Goal: Task Accomplishment & Management: Complete application form

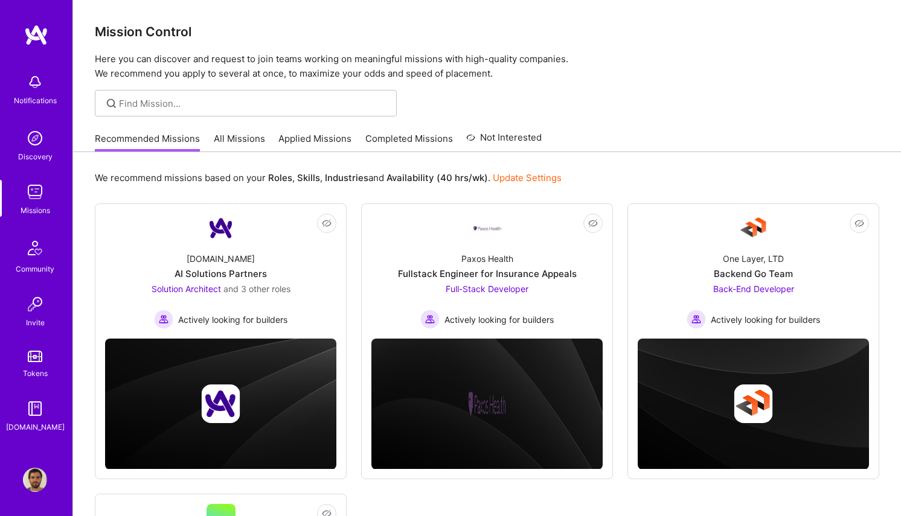
click at [368, 135] on link "Completed Missions" at bounding box center [409, 142] width 88 height 20
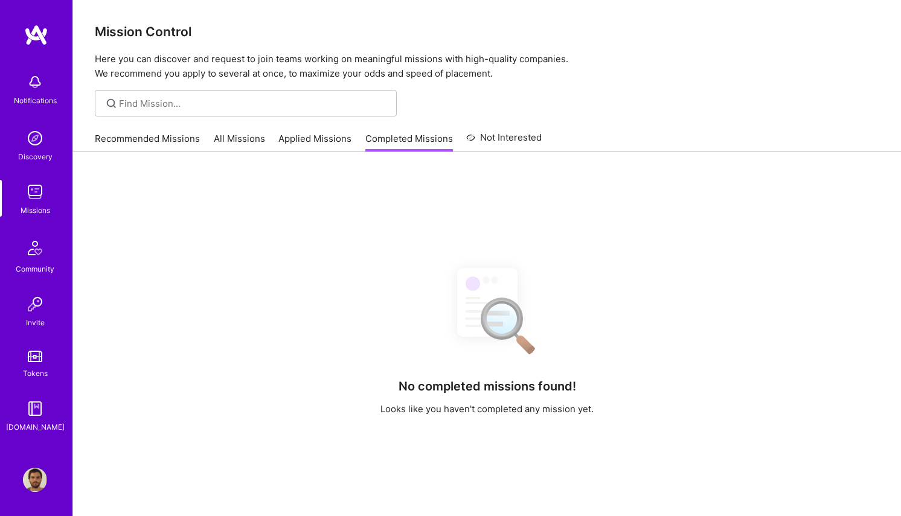
click at [331, 133] on link "Applied Missions" at bounding box center [314, 142] width 73 height 20
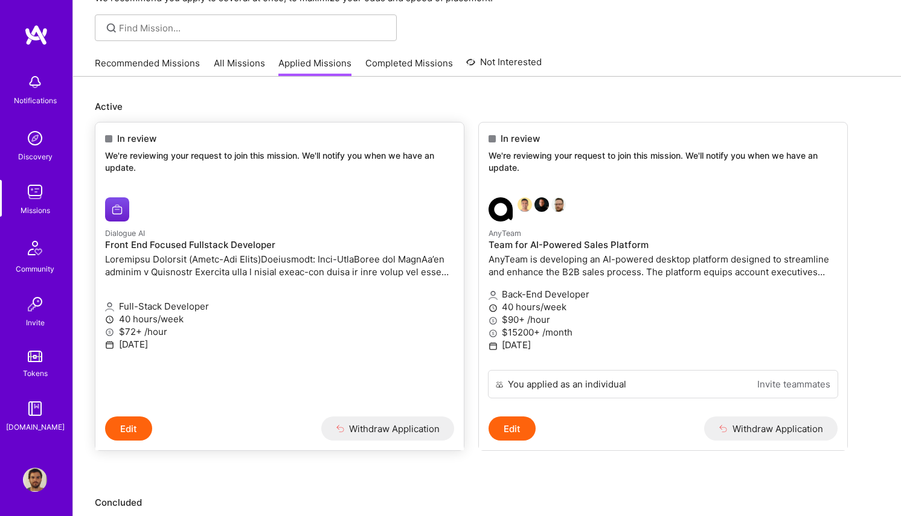
scroll to position [76, 0]
click at [335, 243] on h4 "Front End Focused Fullstack Developer" at bounding box center [279, 244] width 349 height 11
